Goal: Entertainment & Leisure: Browse casually

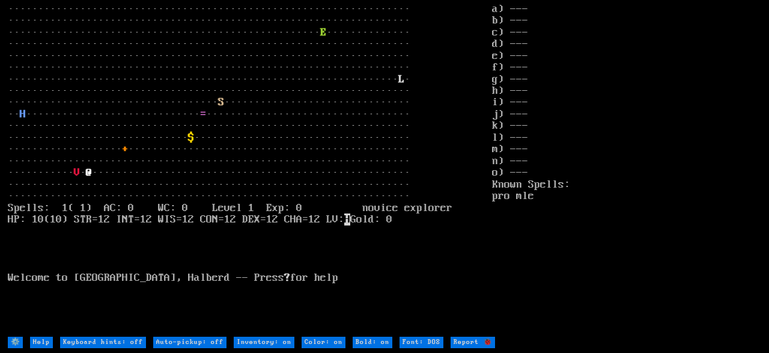
click at [665, 12] on stats "a) --- b) --- c) --- d) --- e) --- f) --- g) --- h) --- i) --- j) --- k) --- l)…" at bounding box center [626, 170] width 269 height 332
